Goal: Task Accomplishment & Management: Complete application form

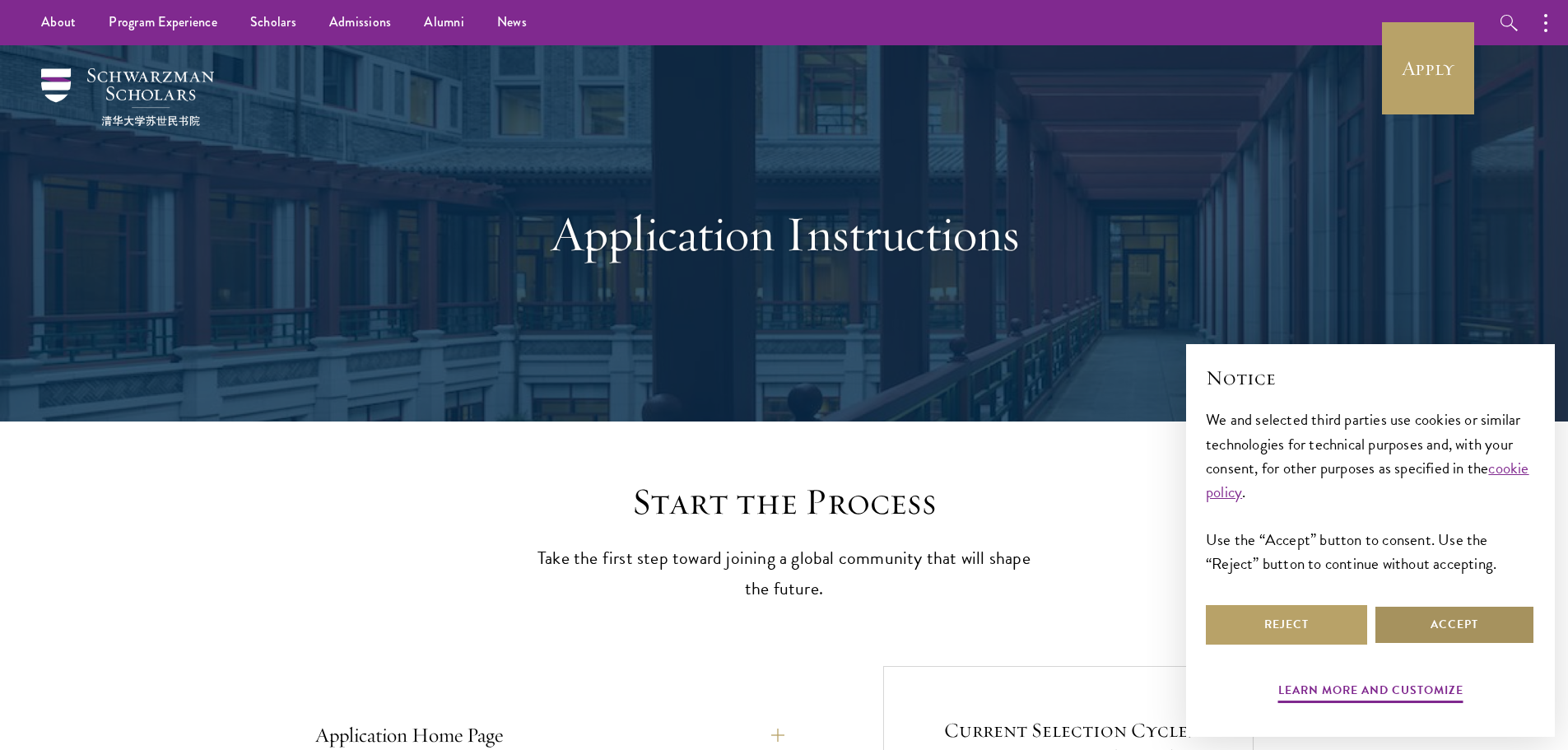
click at [1436, 631] on button "Accept" at bounding box center [1454, 624] width 162 height 40
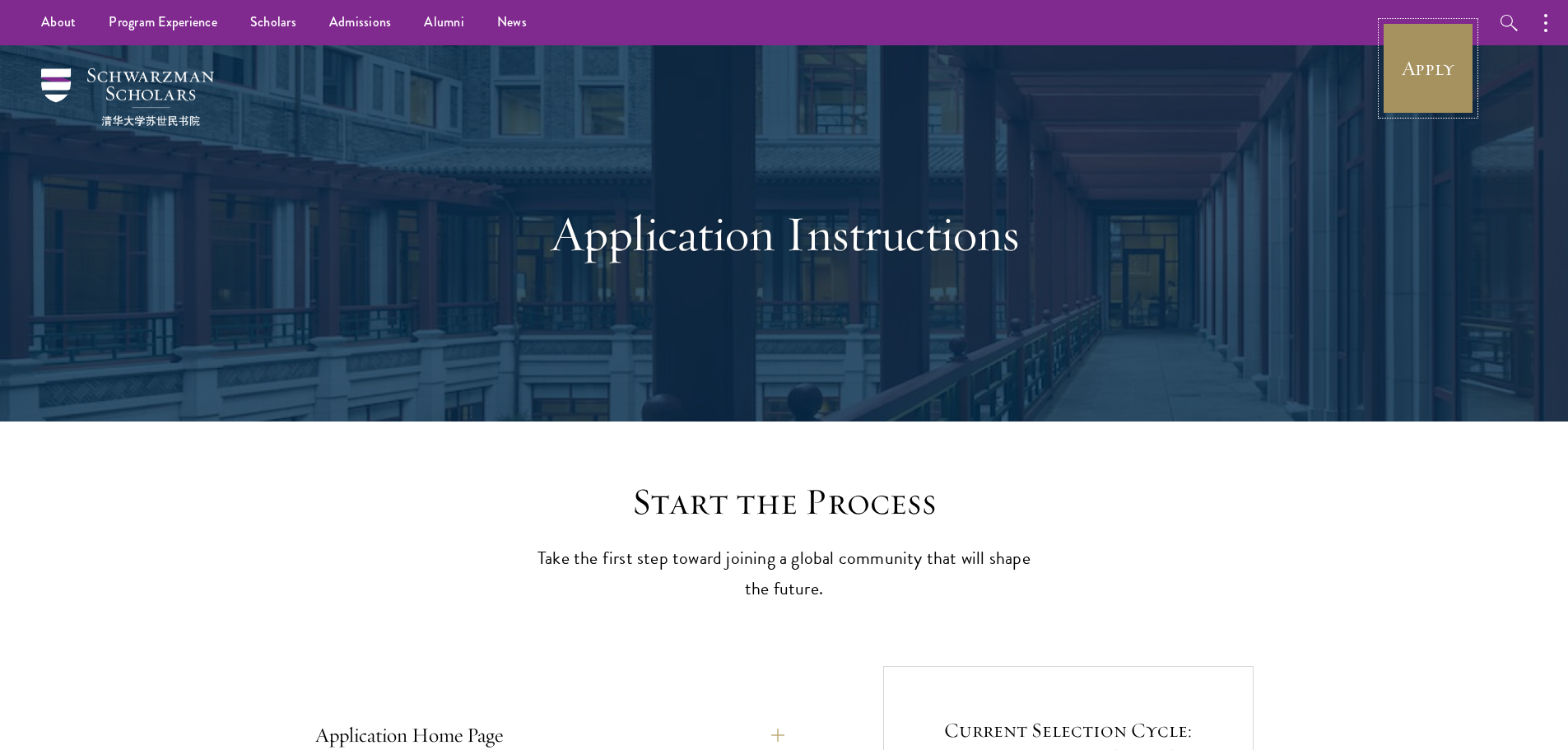
click at [1439, 49] on link "Apply" at bounding box center [1428, 69] width 93 height 93
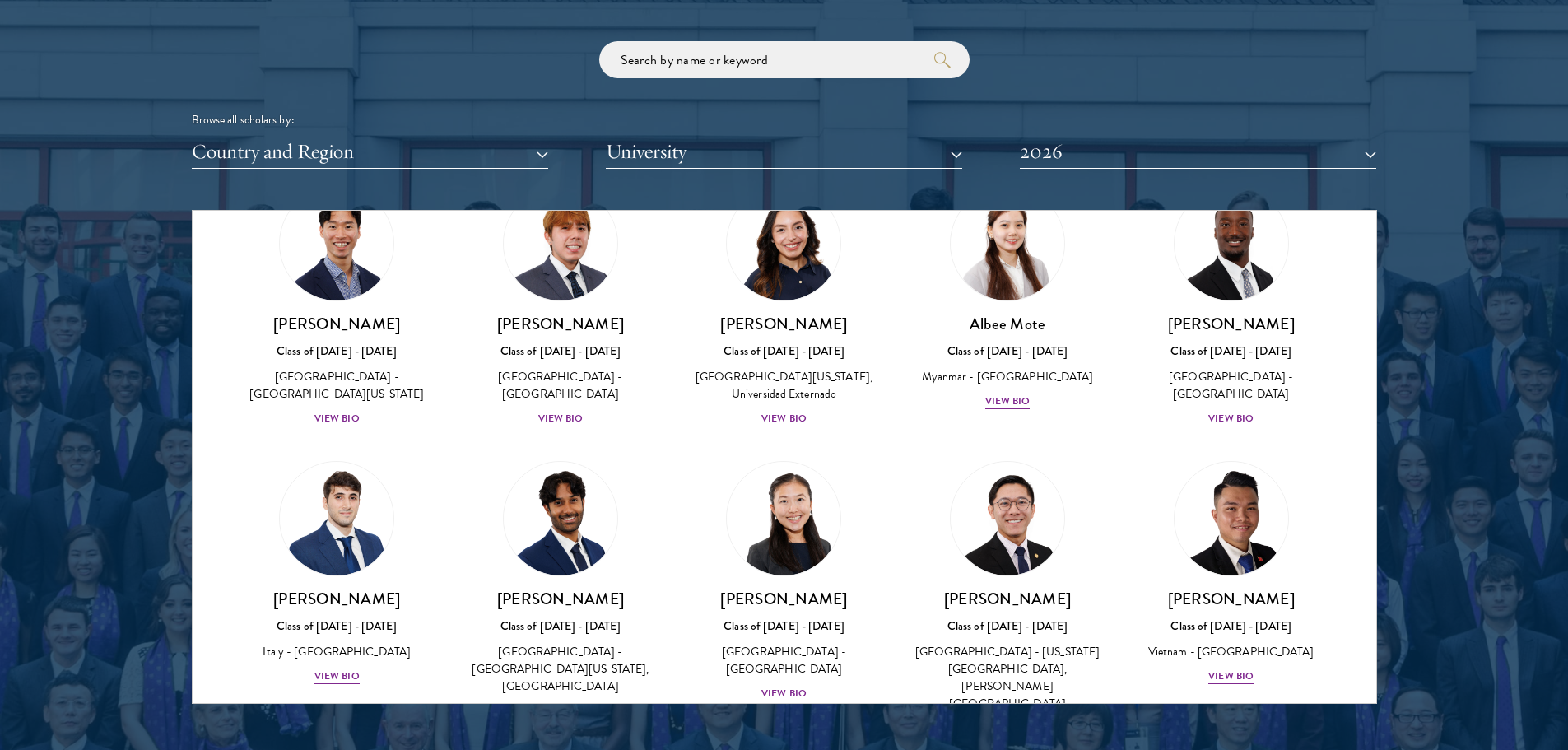
scroll to position [5185, 0]
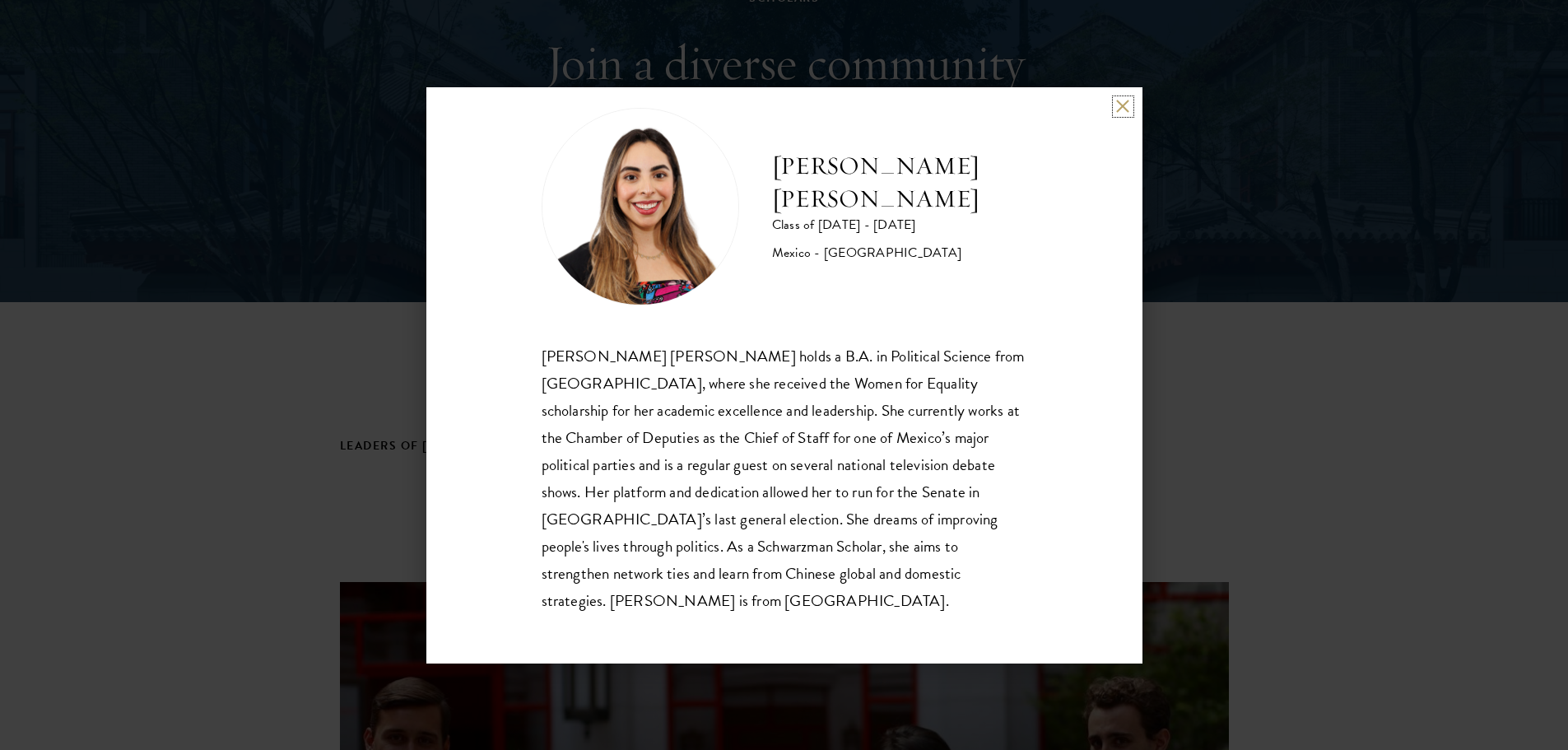
scroll to position [247, 0]
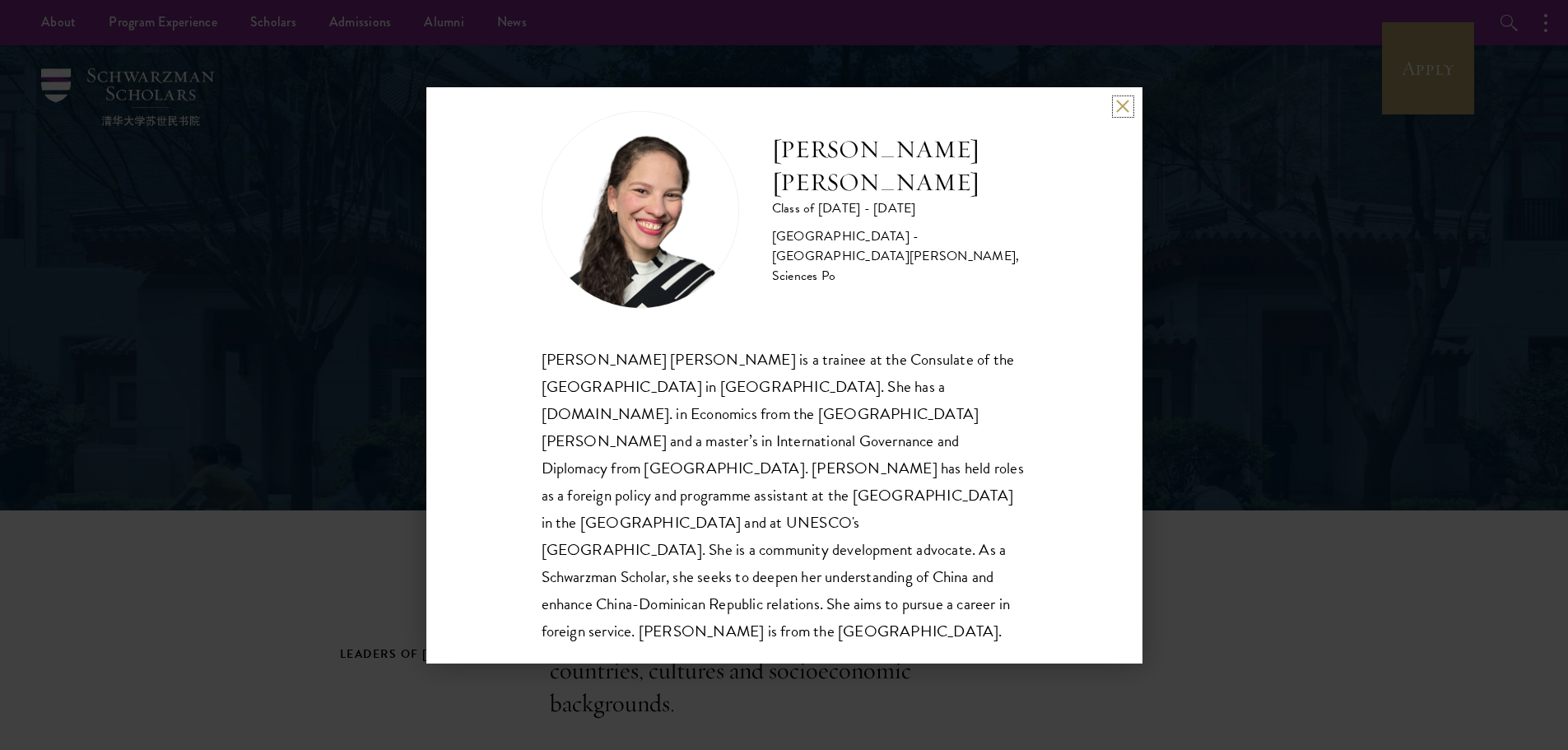
scroll to position [28, 0]
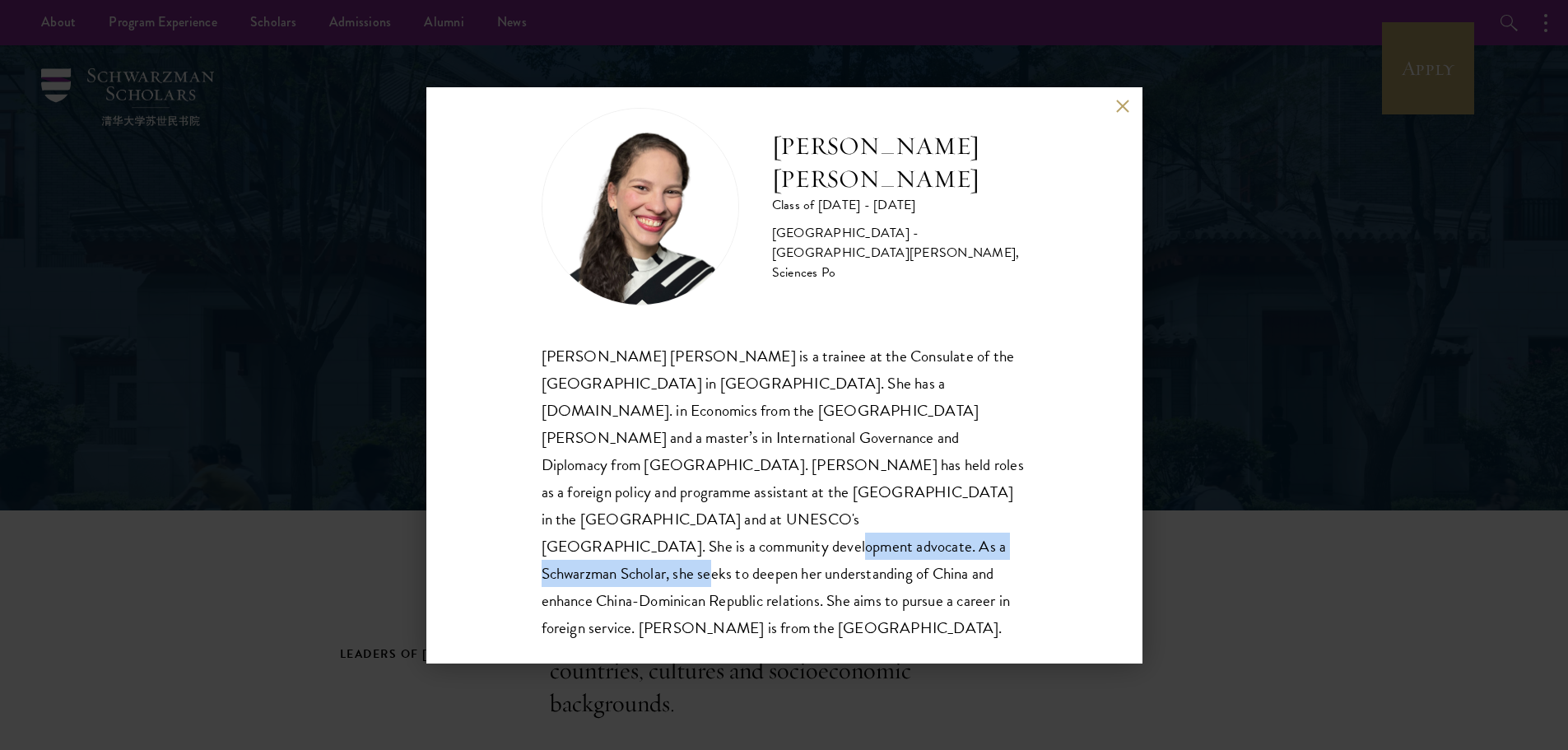
drag, startPoint x: 690, startPoint y: 521, endPoint x: 1018, endPoint y: 517, distance: 328.0
click at [1018, 517] on div "Daniela Espinal Fondeur Class of 2025 - 2026 Dominican Republic - Universidad A…" at bounding box center [784, 375] width 716 height 576
copy div "As a Schwarzman Scholar, she seeks to deepen her"
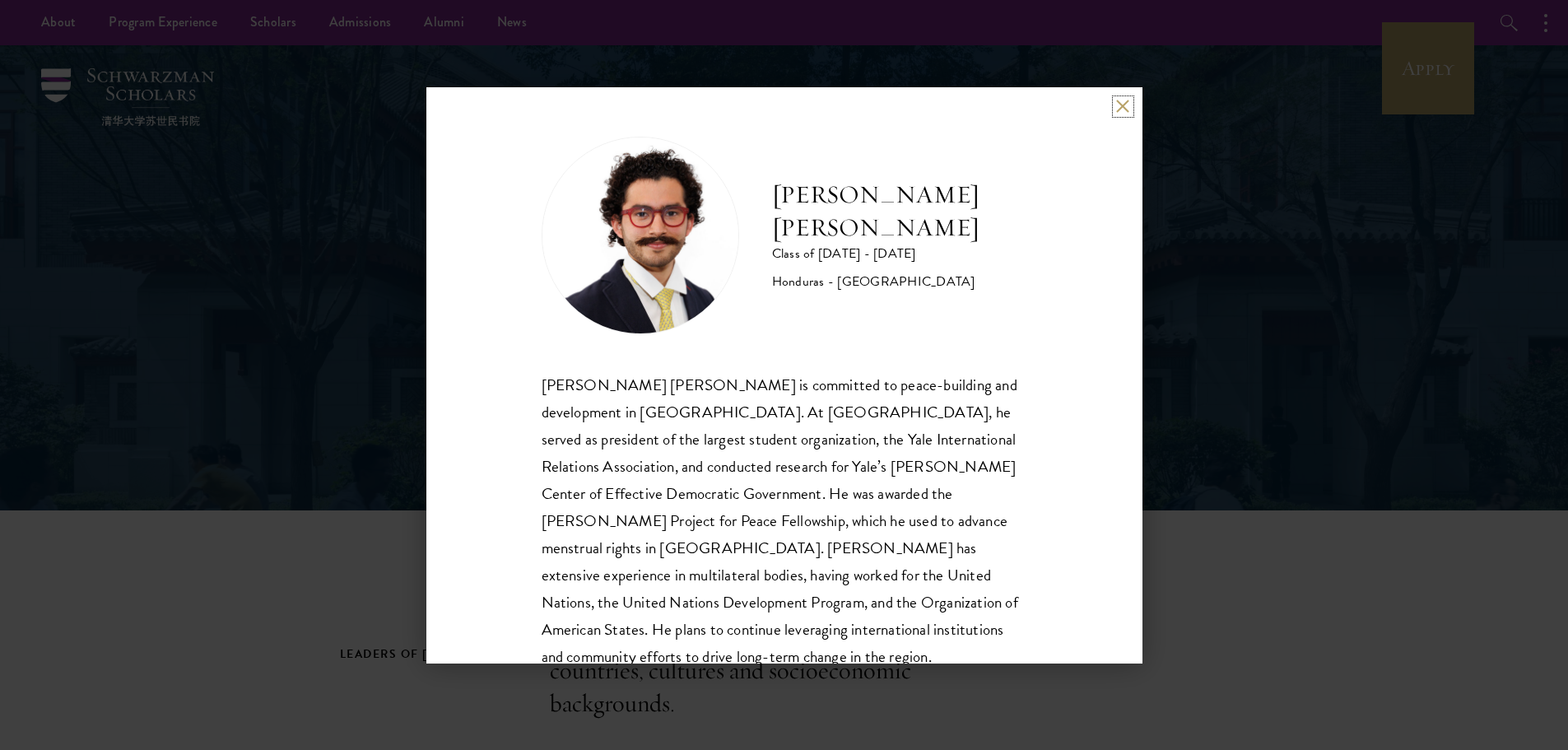
scroll to position [56, 0]
